Goal: Find specific page/section: Find specific page/section

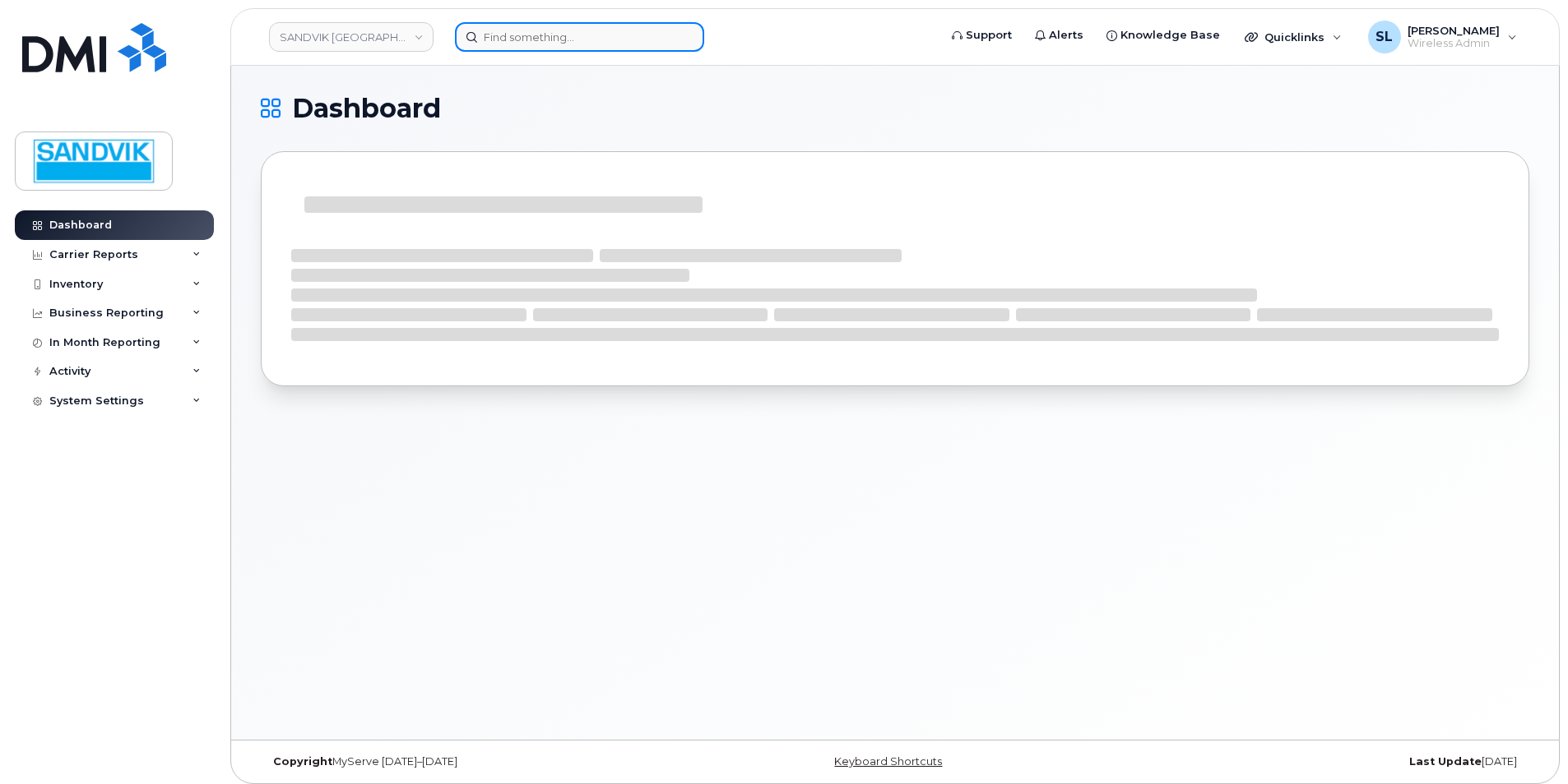
click at [562, 41] on input at bounding box center [579, 37] width 249 height 30
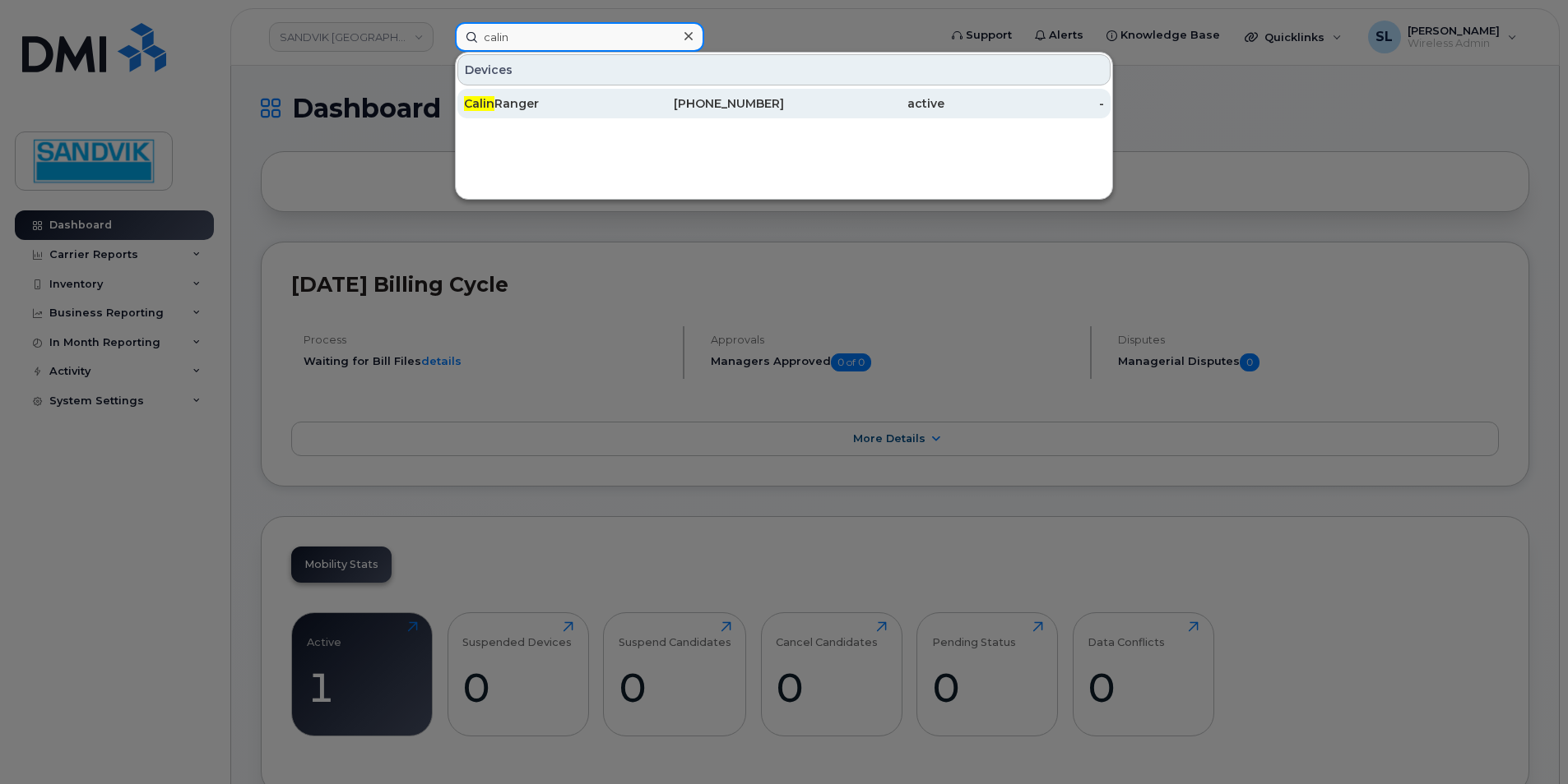
type input "calin"
click at [609, 108] on div "Calin Ranger" at bounding box center [544, 104] width 160 height 16
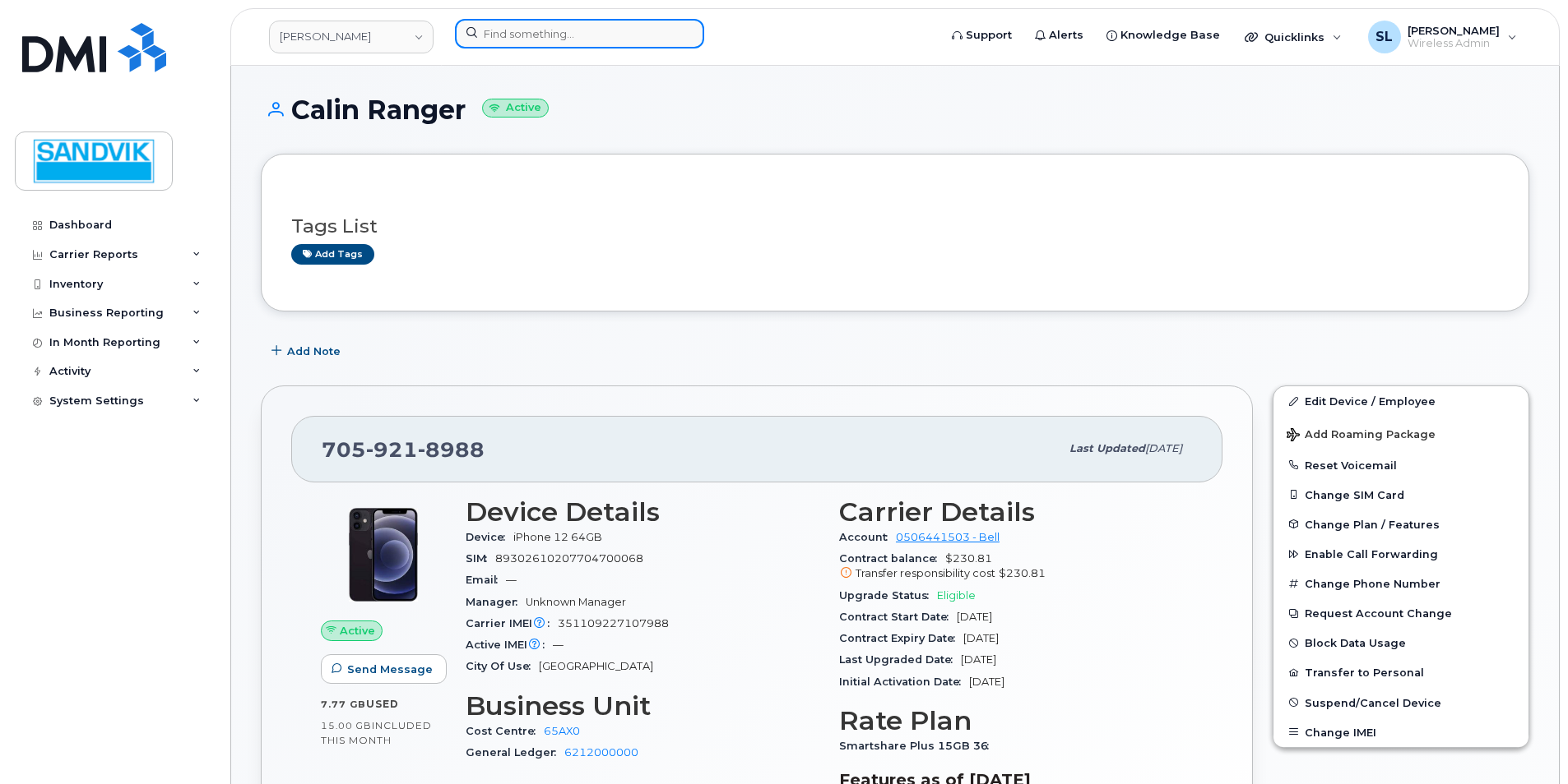
click at [557, 23] on input at bounding box center [579, 33] width 249 height 30
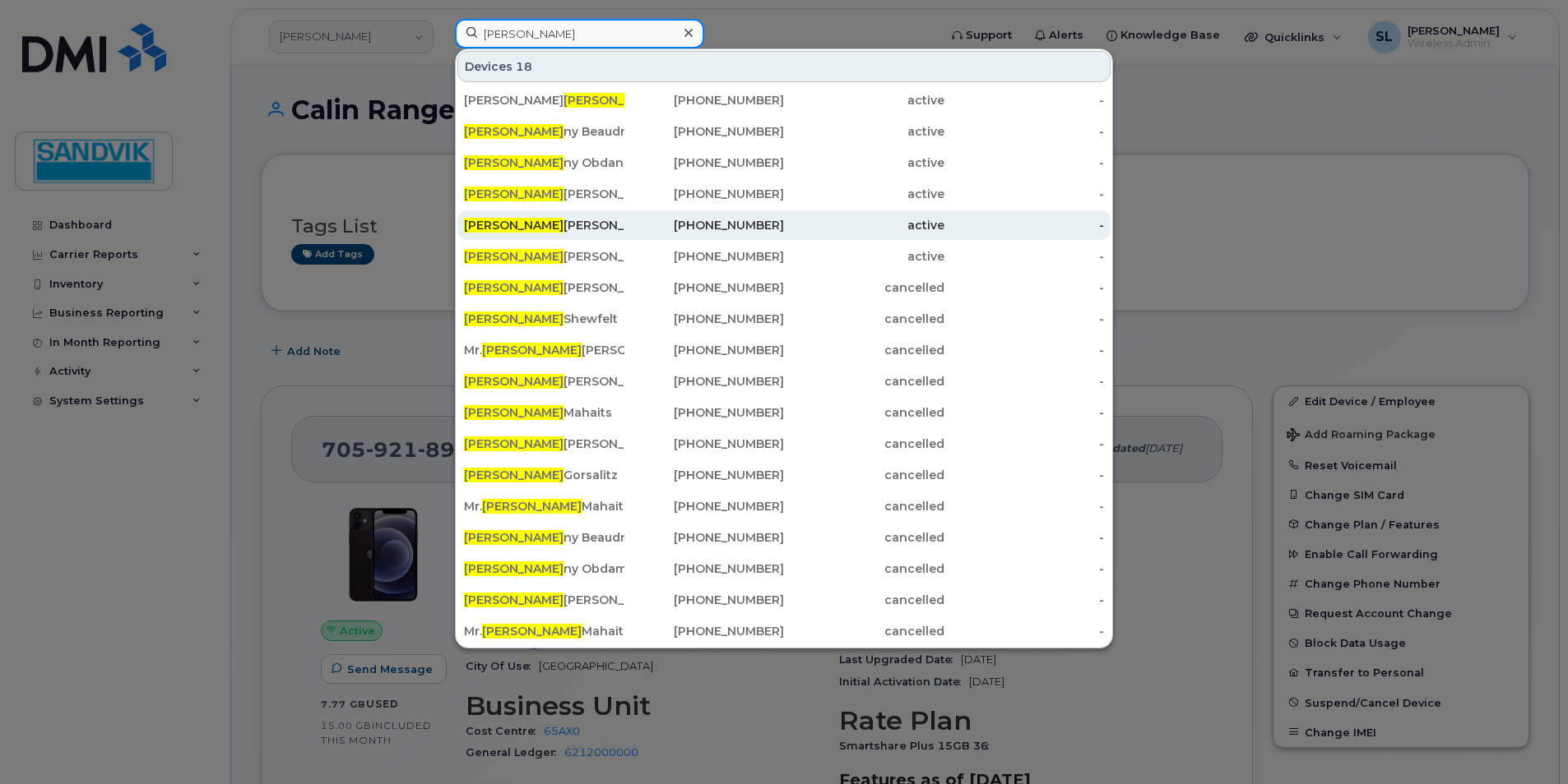
type input "[PERSON_NAME]"
click at [564, 233] on div "[PERSON_NAME]" at bounding box center [544, 225] width 160 height 30
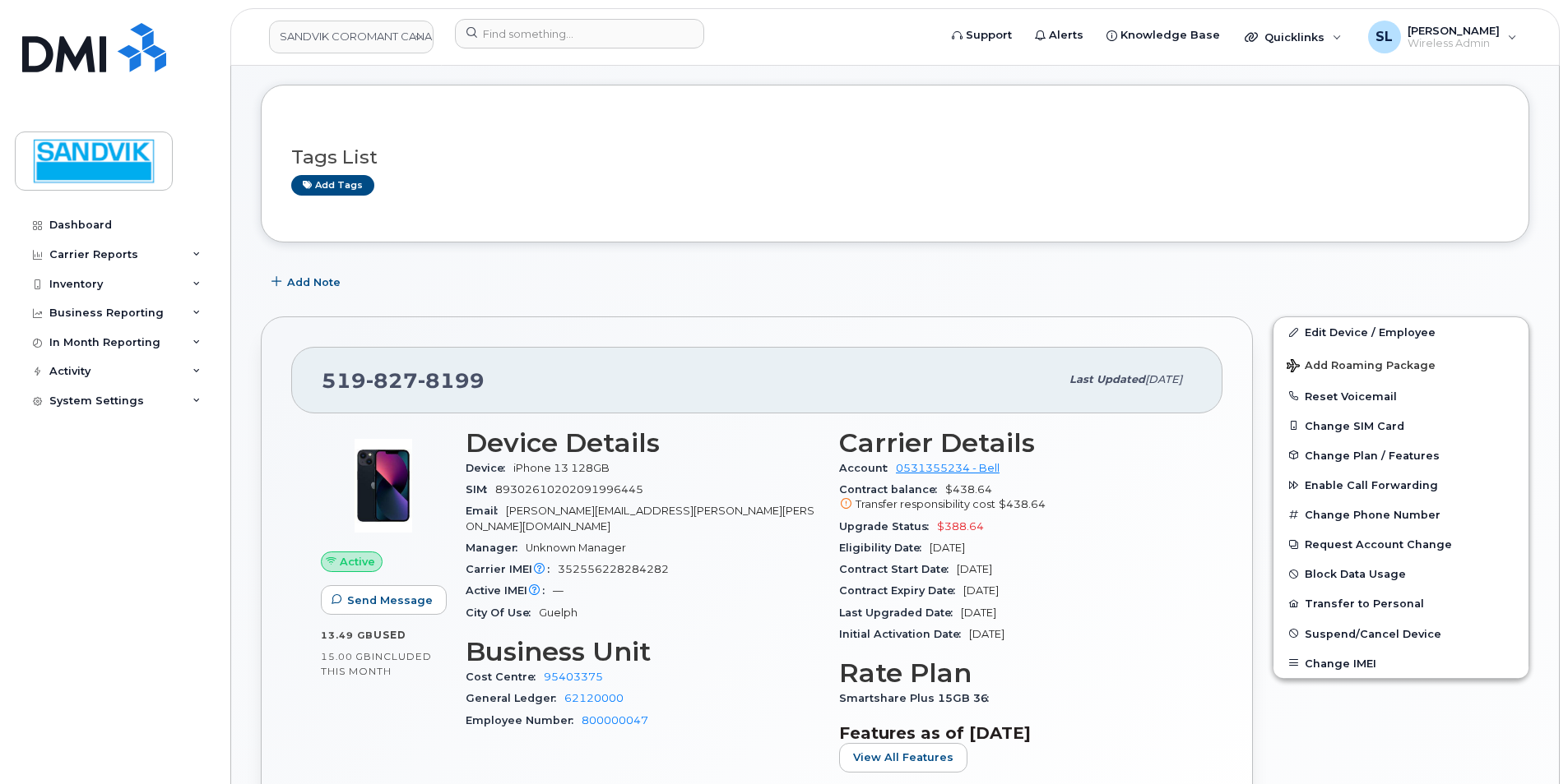
scroll to position [247, 0]
